Goal: Information Seeking & Learning: Learn about a topic

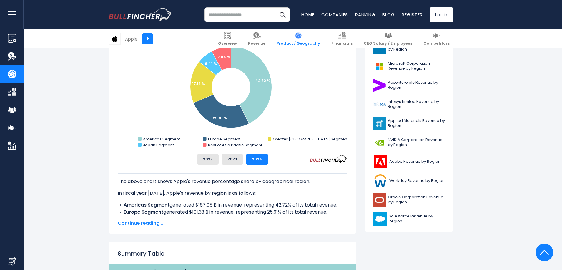
scroll to position [176, 0]
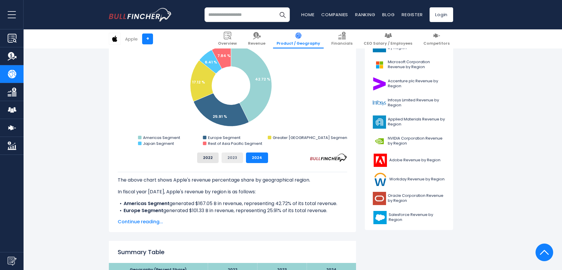
click at [232, 157] on button "2023" at bounding box center [231, 158] width 21 height 11
click at [208, 156] on button "2022" at bounding box center [207, 158] width 21 height 11
click at [232, 155] on button "2023" at bounding box center [231, 158] width 21 height 11
click at [256, 159] on button "2024" at bounding box center [257, 158] width 22 height 11
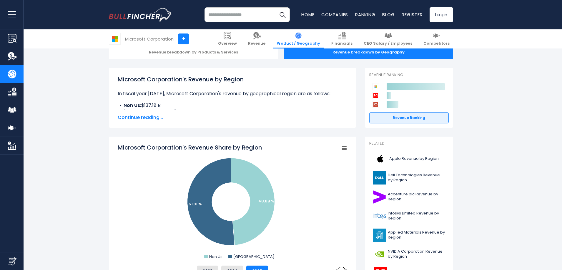
scroll to position [88, 0]
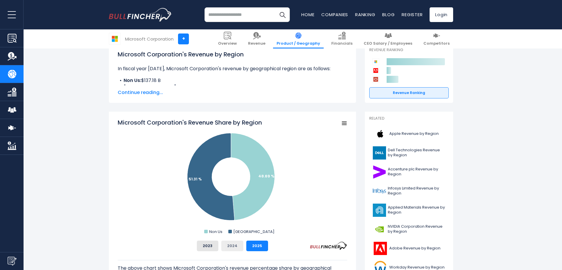
click at [232, 246] on button "2024" at bounding box center [232, 246] width 22 height 11
click at [212, 247] on button "2023" at bounding box center [207, 246] width 21 height 11
